Goal: Contribute content: Contribute content

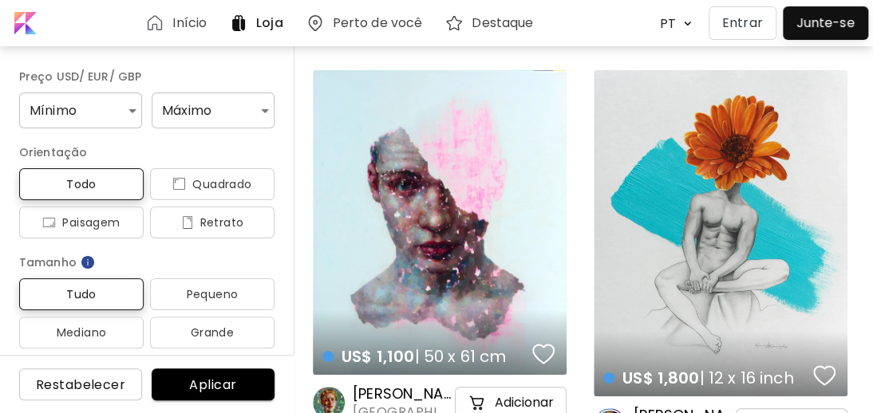
click at [743, 18] on p "Entrar" at bounding box center [742, 23] width 41 height 19
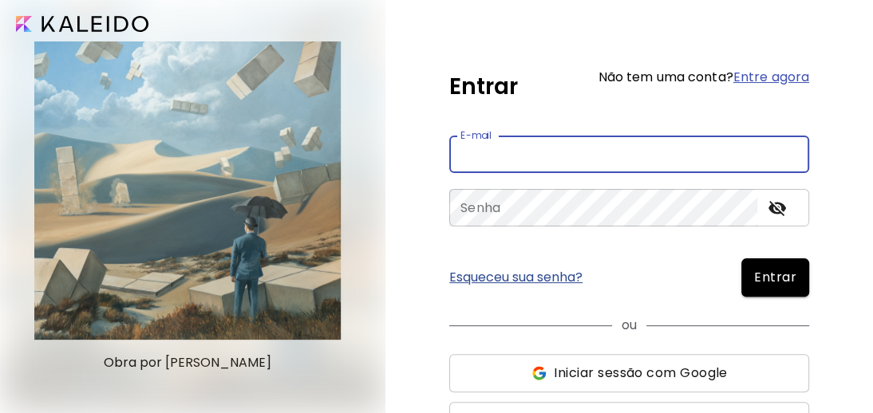
click at [494, 156] on input "email" at bounding box center [629, 154] width 360 height 37
type input "**********"
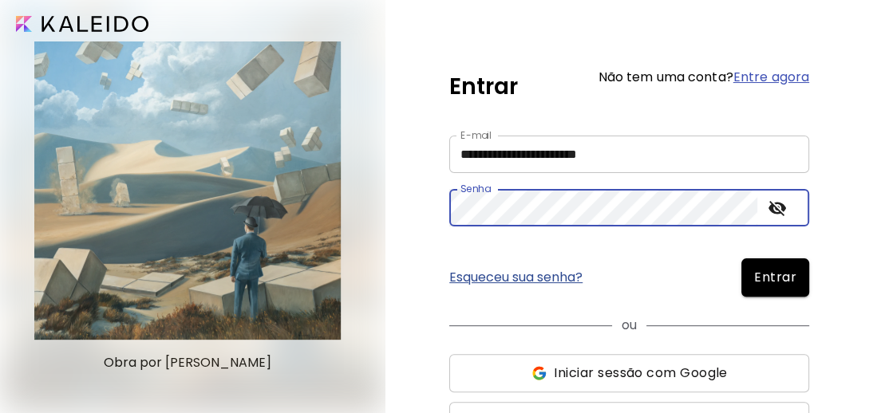
click at [782, 206] on icon "toggle password visibility" at bounding box center [777, 208] width 18 height 15
click at [760, 274] on span "Entrar" at bounding box center [775, 277] width 42 height 19
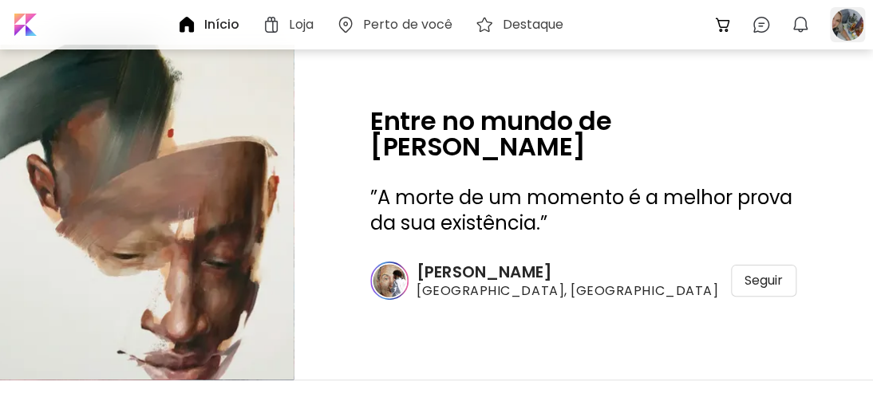
click at [845, 19] on div at bounding box center [846, 24] width 35 height 35
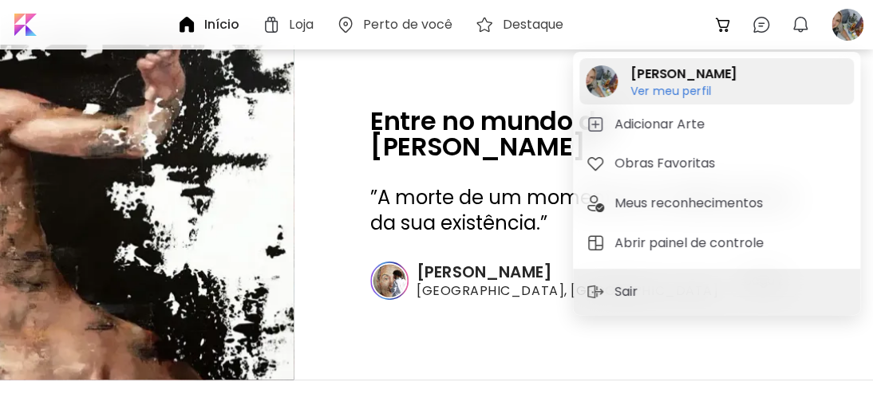
click at [675, 85] on h6 "Ver meu perfil" at bounding box center [683, 91] width 106 height 14
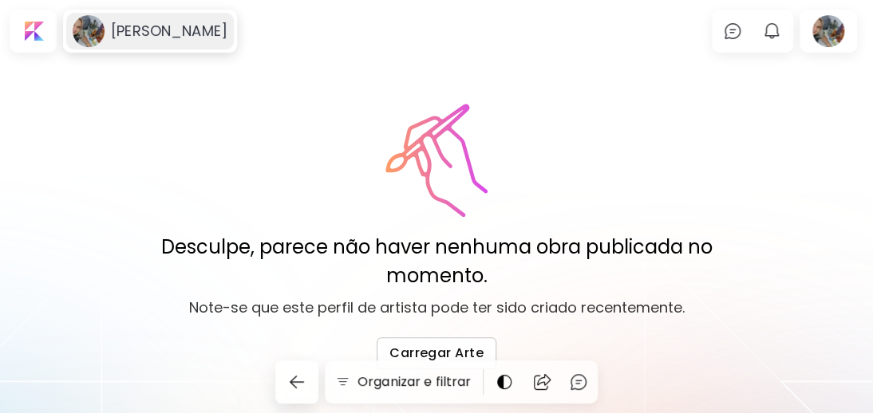
click at [152, 30] on h6 "[PERSON_NAME]" at bounding box center [169, 31] width 116 height 19
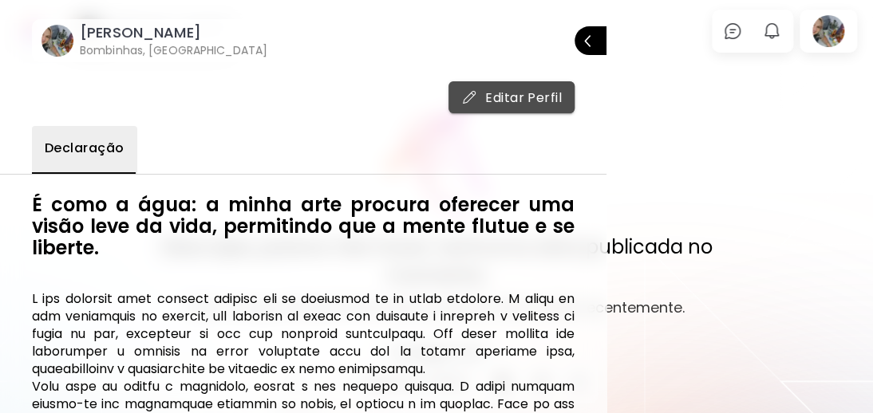
click at [510, 93] on span "Editar Perfil" at bounding box center [511, 97] width 100 height 17
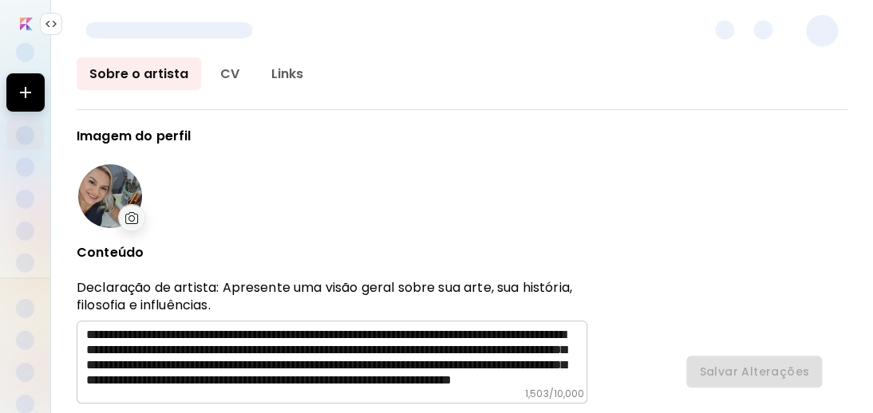
type input "******"
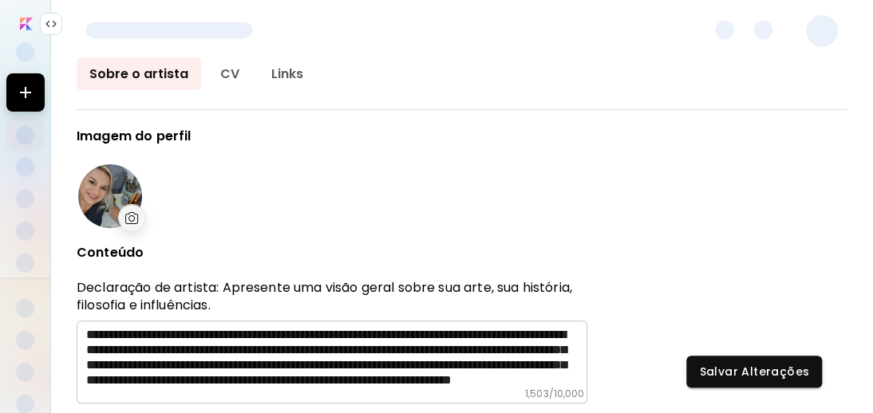
type input "**********"
click at [125, 213] on img at bounding box center [132, 218] width 14 height 12
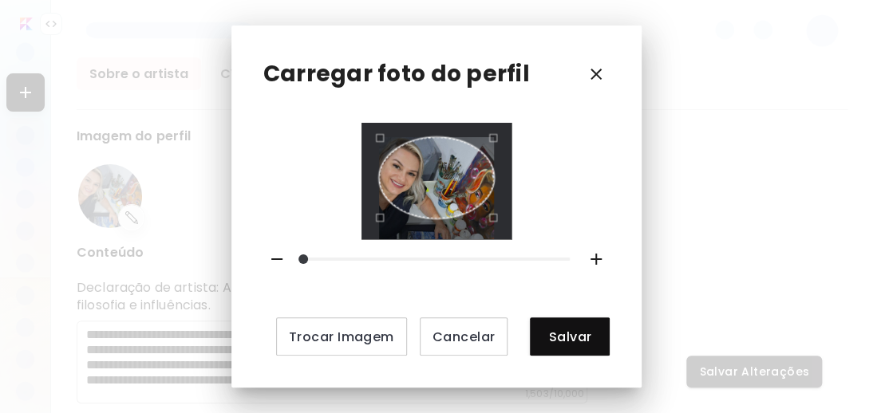
click at [427, 192] on div "Use the arrow keys to move the crop selection area" at bounding box center [437, 177] width 116 height 81
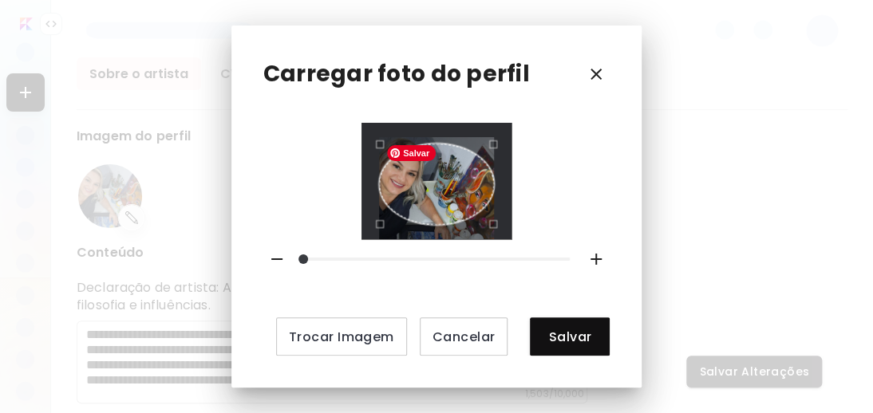
click at [432, 225] on div at bounding box center [437, 181] width 116 height 88
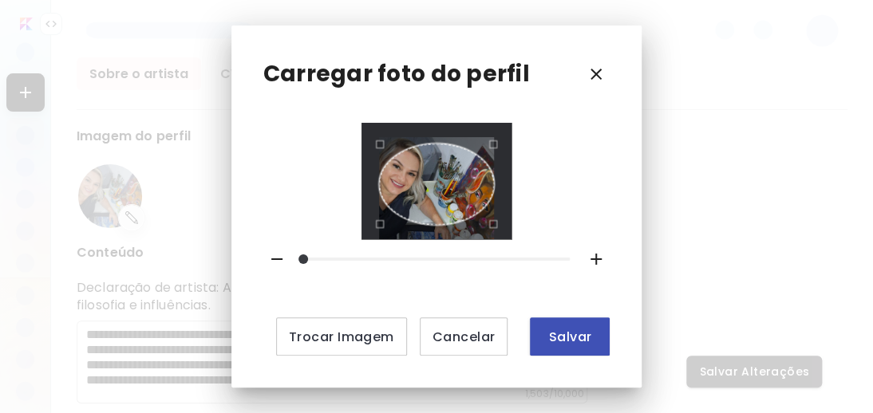
click at [557, 333] on span "Salvar" at bounding box center [569, 337] width 54 height 17
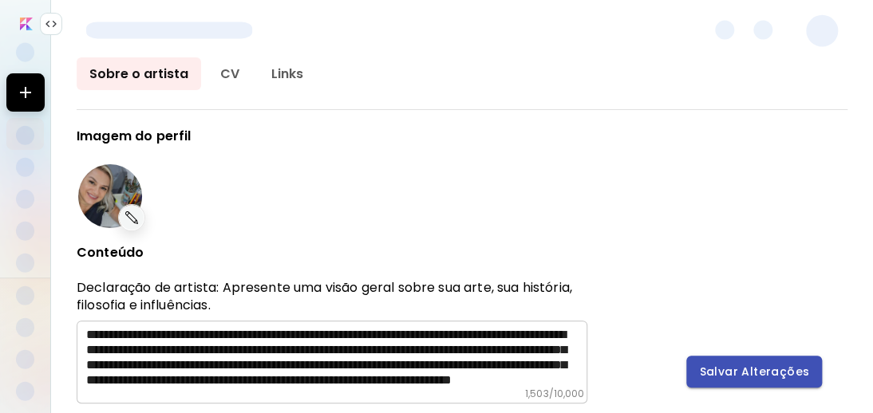
click at [754, 364] on span "Salvar Alterações" at bounding box center [754, 372] width 110 height 17
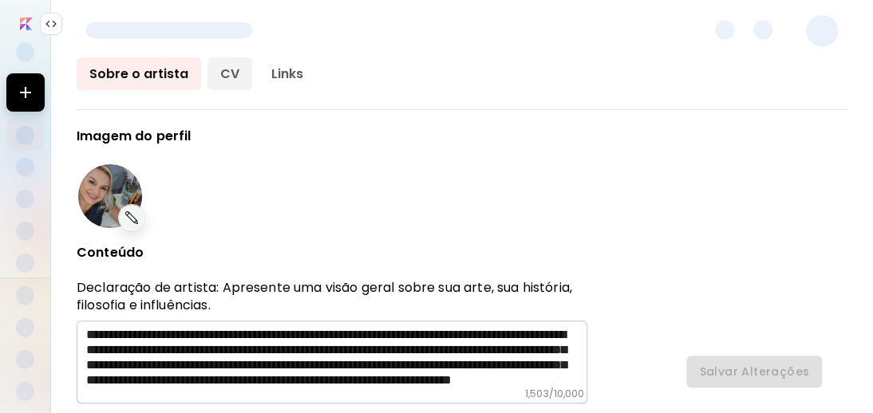
click at [230, 68] on link "CV" at bounding box center [229, 73] width 45 height 33
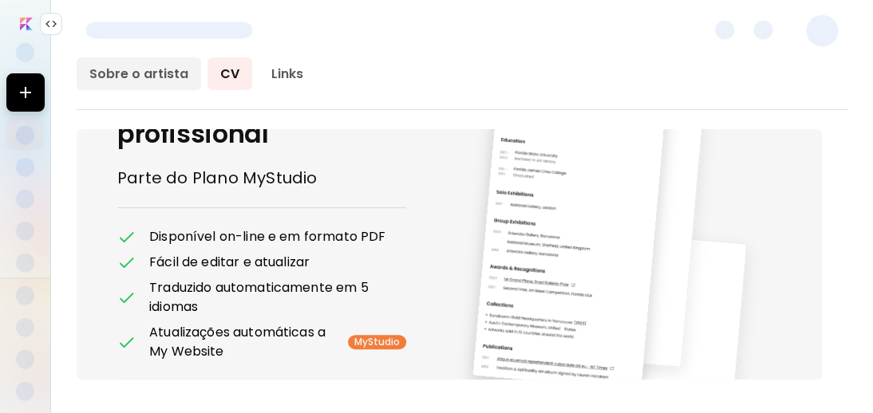
click at [141, 69] on link "Sobre o artista" at bounding box center [139, 73] width 124 height 33
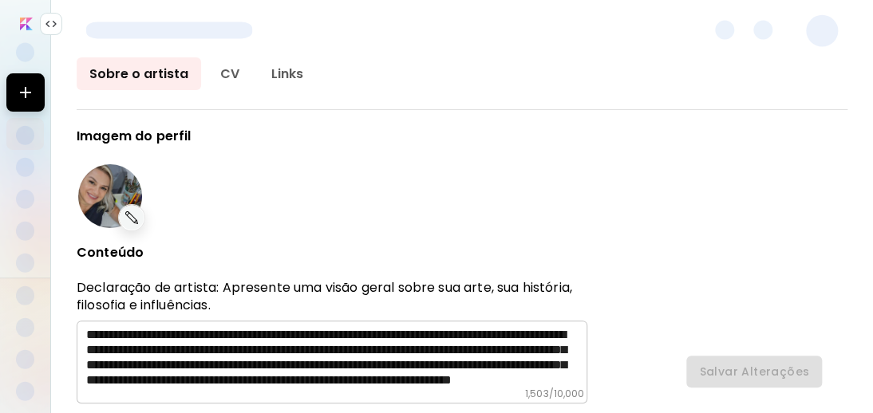
type input "******"
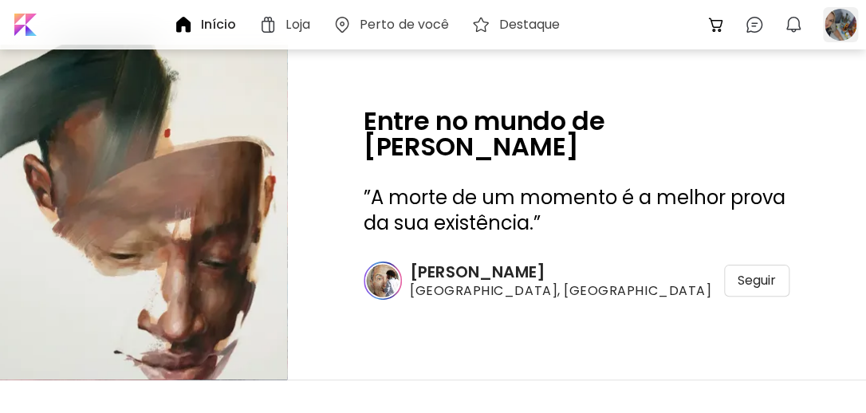
click at [842, 21] on div at bounding box center [840, 24] width 35 height 35
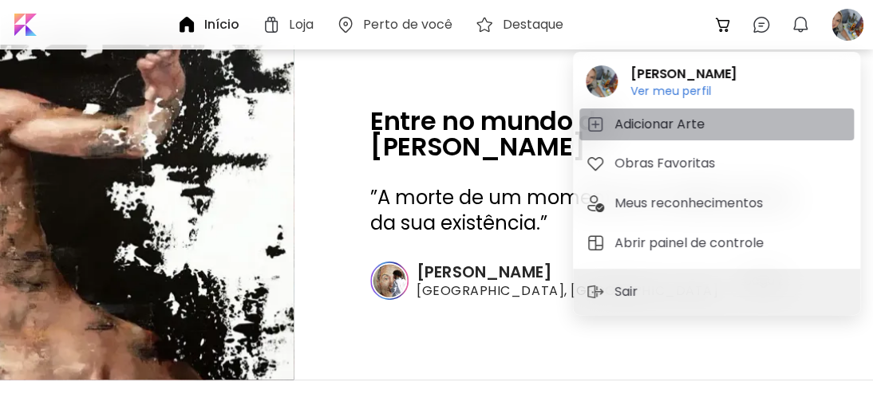
click at [667, 121] on h5 "Adicionar Arte" at bounding box center [661, 124] width 95 height 19
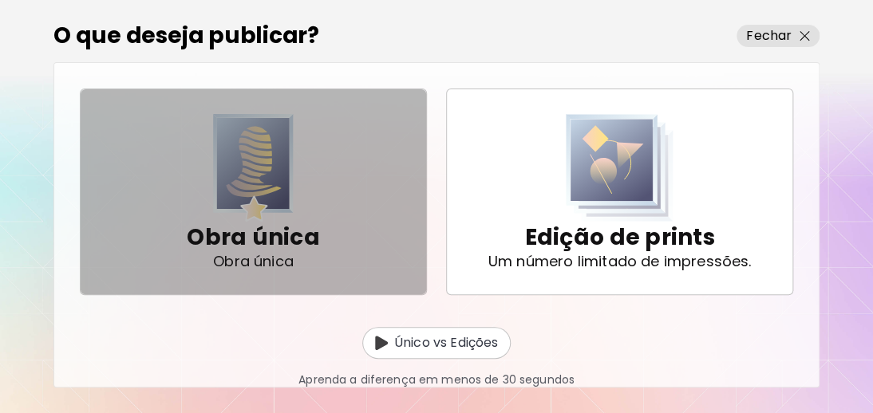
click at [246, 187] on img "button" at bounding box center [253, 168] width 81 height 108
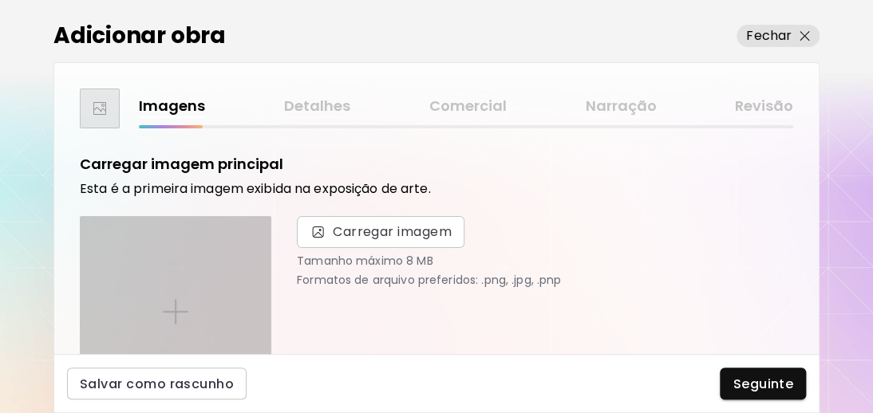
click at [175, 293] on div at bounding box center [176, 312] width 190 height 190
click at [0, 0] on input "file" at bounding box center [0, 0] width 0 height 0
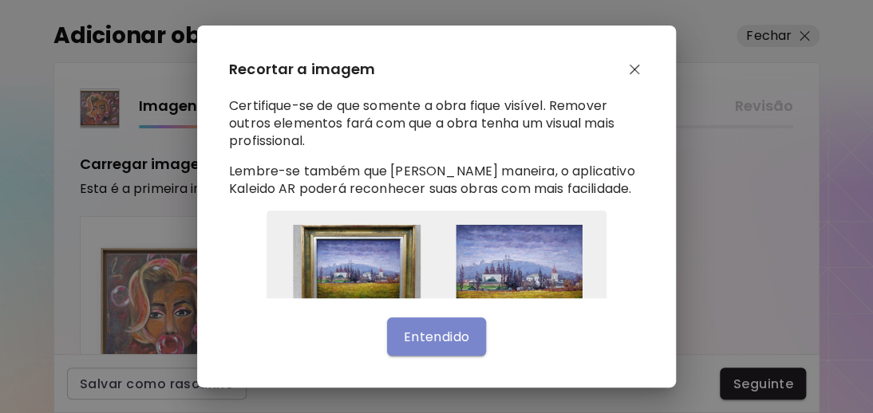
click at [461, 336] on span "Entendido" at bounding box center [436, 337] width 66 height 17
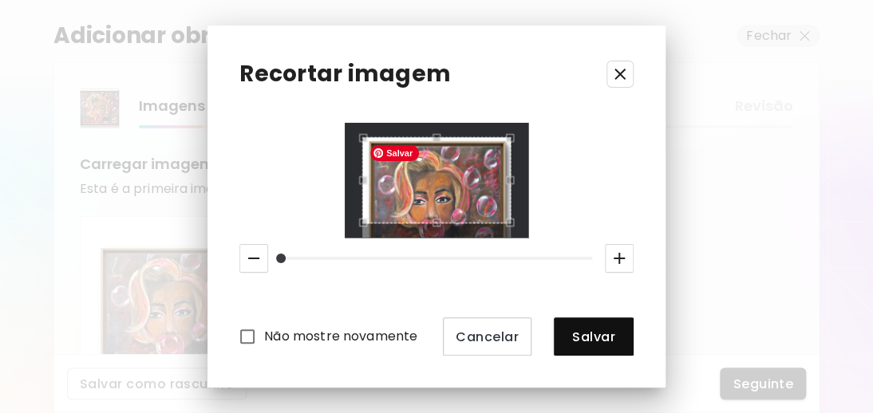
click at [473, 223] on div at bounding box center [436, 180] width 149 height 86
click at [433, 238] on div "Não mostre novamente Cancelar Salvar" at bounding box center [436, 239] width 394 height 233
click at [440, 219] on div "Use the arrow keys to move the crop selection area" at bounding box center [436, 180] width 149 height 86
click at [492, 170] on div "Use the arrow keys to move the crop selection area" at bounding box center [436, 180] width 149 height 86
click at [513, 176] on div "Use the up and down arrow keys to move the east drag handle to change the crop …" at bounding box center [513, 176] width 0 height 0
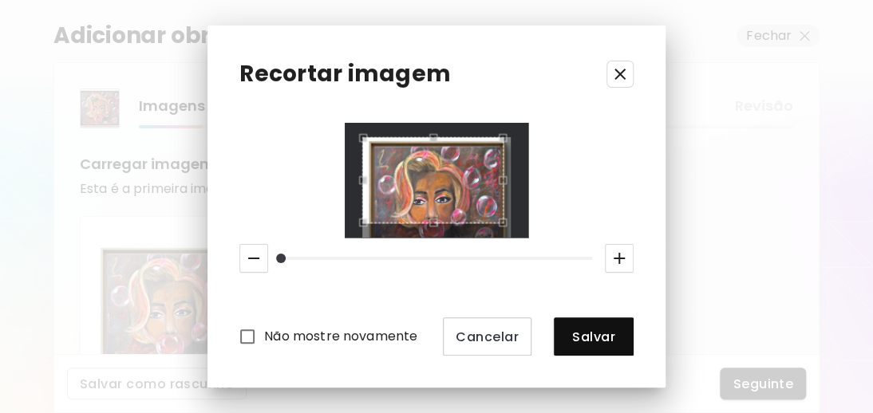
click at [506, 176] on div "Use the up and down arrow keys to move the east drag handle to change the crop …" at bounding box center [506, 176] width 0 height 0
click at [372, 138] on div "Use the arrow keys to move the crop selection area" at bounding box center [438, 138] width 132 height 0
click at [435, 223] on div at bounding box center [436, 180] width 149 height 86
click at [433, 140] on div "Use the up and down arrow keys to move the north drag handle to change the crop…" at bounding box center [433, 140] width 0 height 0
click at [436, 223] on div at bounding box center [436, 180] width 149 height 86
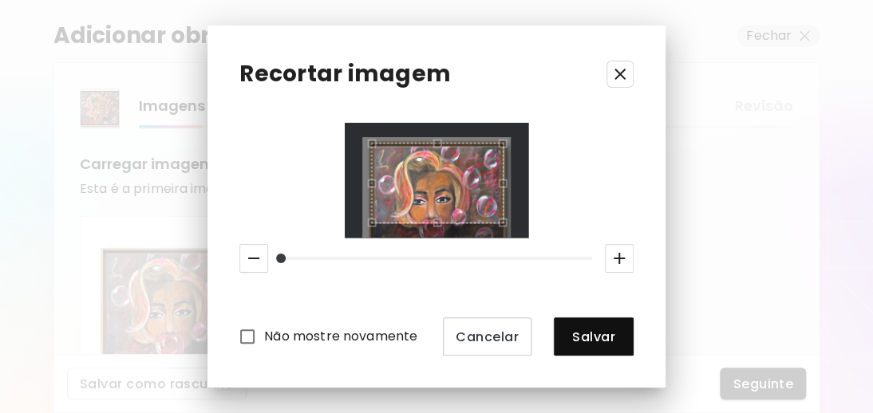
click at [616, 256] on icon "button" at bounding box center [618, 258] width 19 height 19
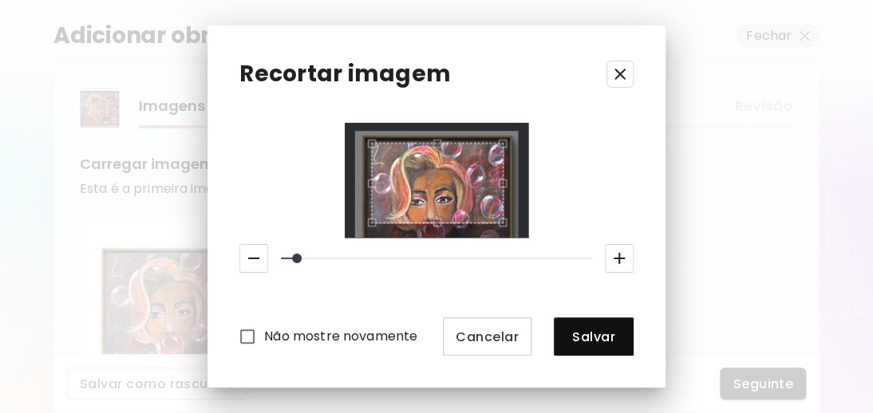
click at [616, 256] on icon "button" at bounding box center [618, 258] width 19 height 19
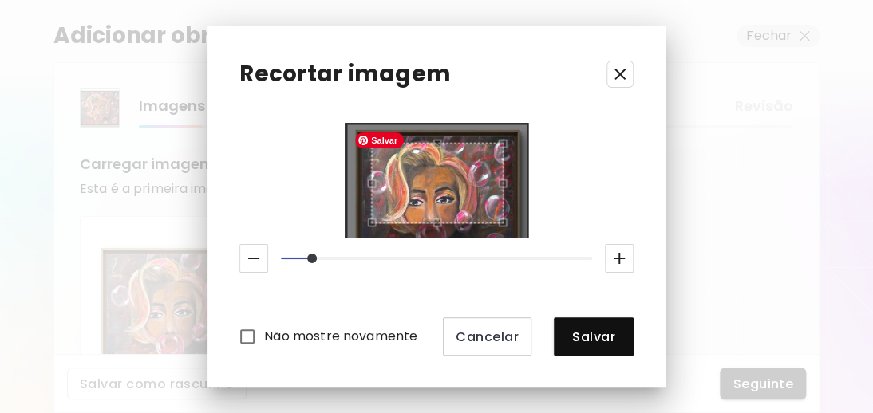
click at [437, 223] on div at bounding box center [436, 180] width 149 height 86
click at [433, 134] on div "Use the up and down arrow keys to move the north drag handle to change the crop…" at bounding box center [433, 134] width 0 height 0
click at [436, 223] on div at bounding box center [436, 180] width 149 height 86
click at [467, 185] on div "Use the arrow keys to move the crop selection area" at bounding box center [437, 180] width 133 height 86
click at [450, 198] on div "Use the arrow keys to move the crop selection area" at bounding box center [432, 180] width 133 height 86
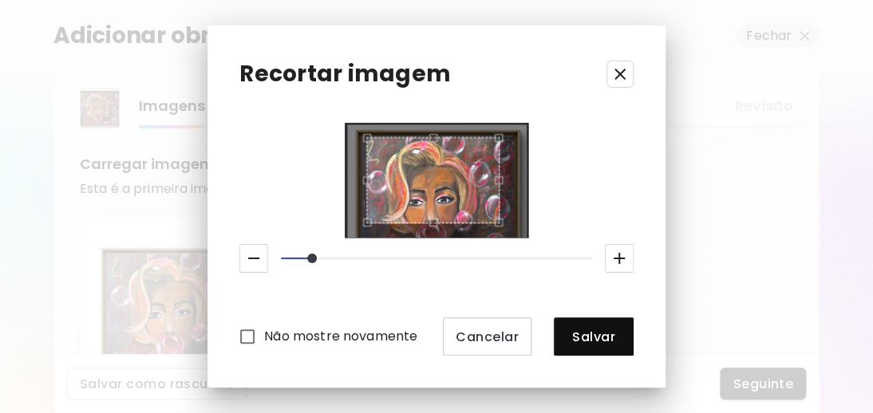
click at [254, 257] on icon "button" at bounding box center [253, 258] width 19 height 19
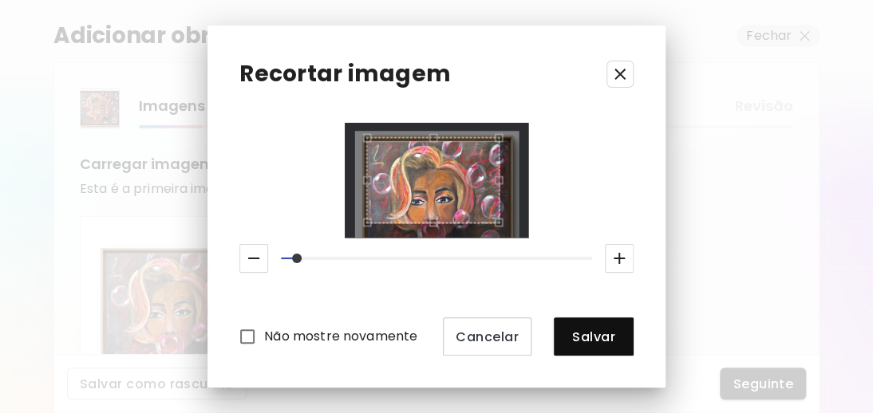
click at [254, 257] on icon "button" at bounding box center [253, 258] width 19 height 19
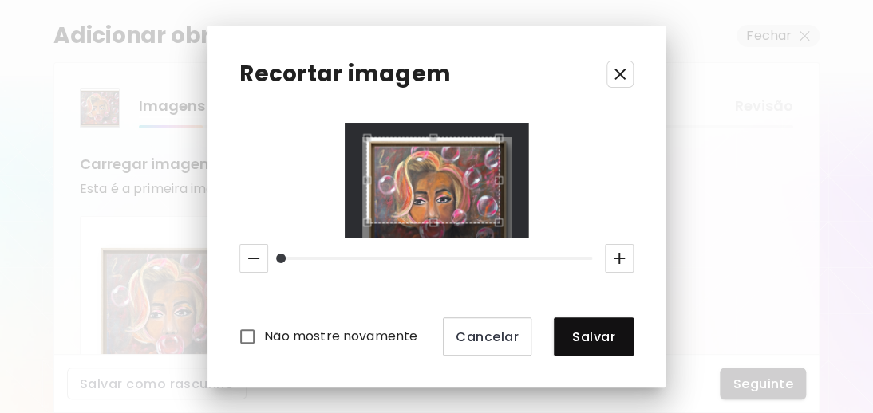
click at [254, 256] on icon "button" at bounding box center [253, 258] width 19 height 19
click at [493, 176] on div "Use the arrow keys to move the crop selection area" at bounding box center [432, 180] width 133 height 86
click at [460, 81] on div "Recortar imagem Não mostre novamente Cancelar Salvar" at bounding box center [436, 207] width 458 height 362
click at [455, 173] on div "Use the arrow keys to move the crop selection area" at bounding box center [433, 180] width 133 height 86
click at [440, 199] on div "Use the arrow keys to move the crop selection area" at bounding box center [431, 180] width 133 height 86
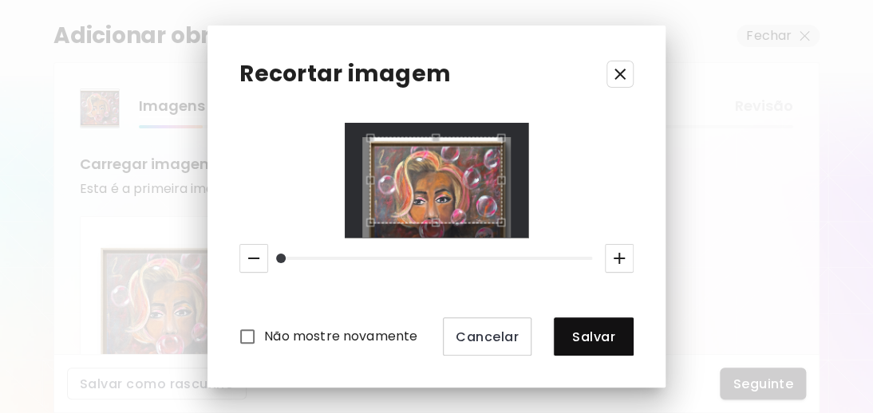
click at [450, 211] on div "Use the arrow keys to move the crop selection area" at bounding box center [435, 180] width 133 height 86
click at [431, 142] on div "Use the up and down arrow keys to move the north drag handle to change the crop…" at bounding box center [431, 142] width 0 height 0
click at [434, 223] on div at bounding box center [436, 180] width 149 height 86
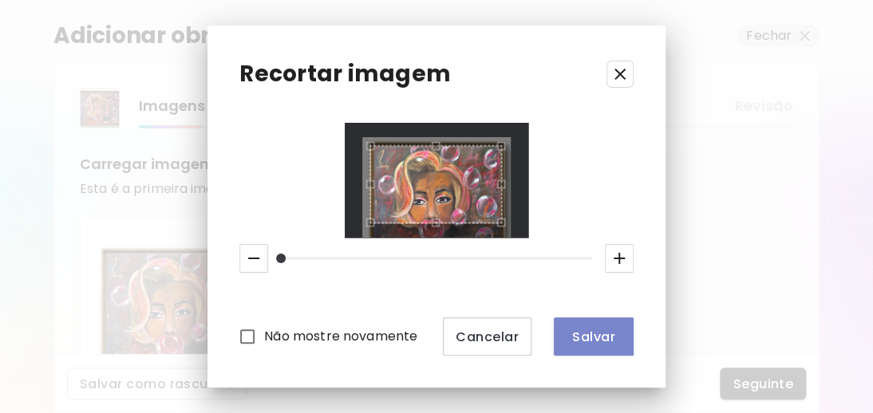
click at [589, 333] on span "Salvar" at bounding box center [593, 337] width 54 height 17
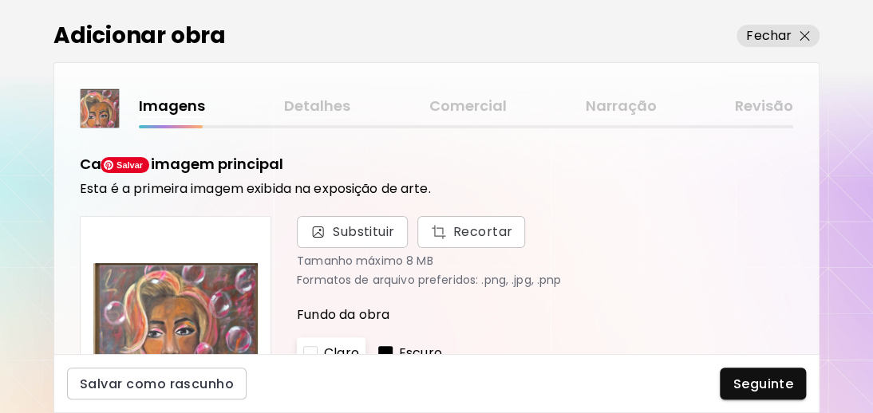
scroll to position [80, 0]
